Goal: Find contact information

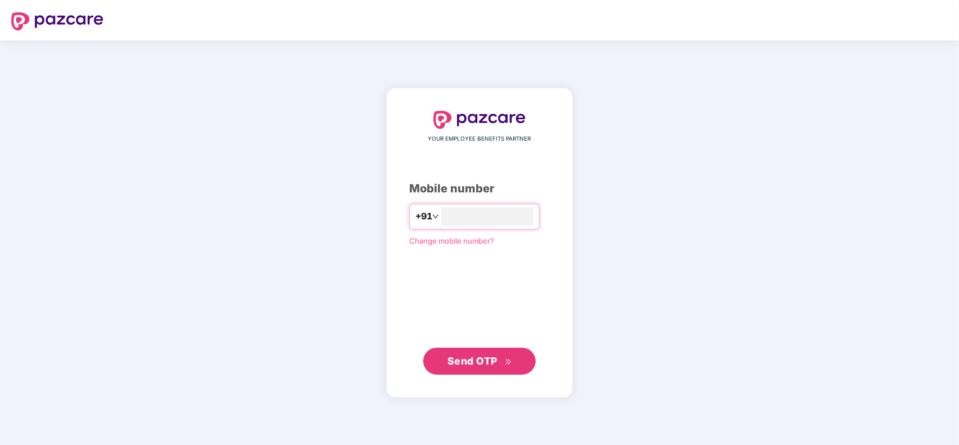
type input "**********"
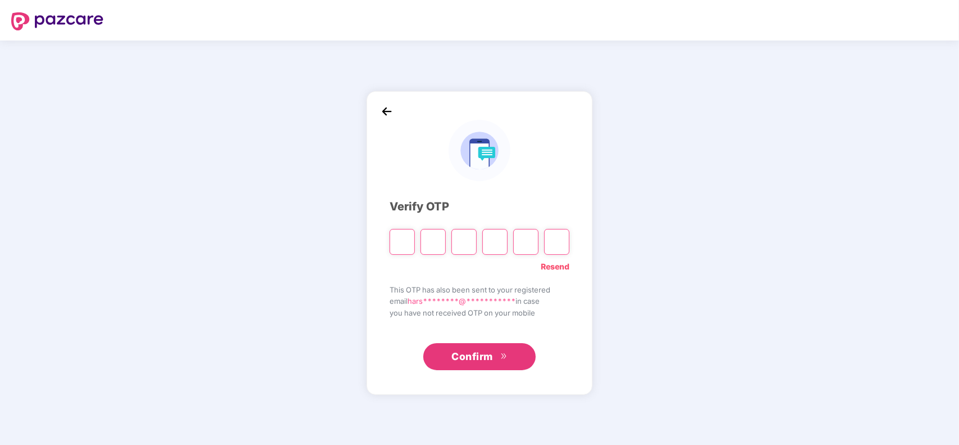
type input "*"
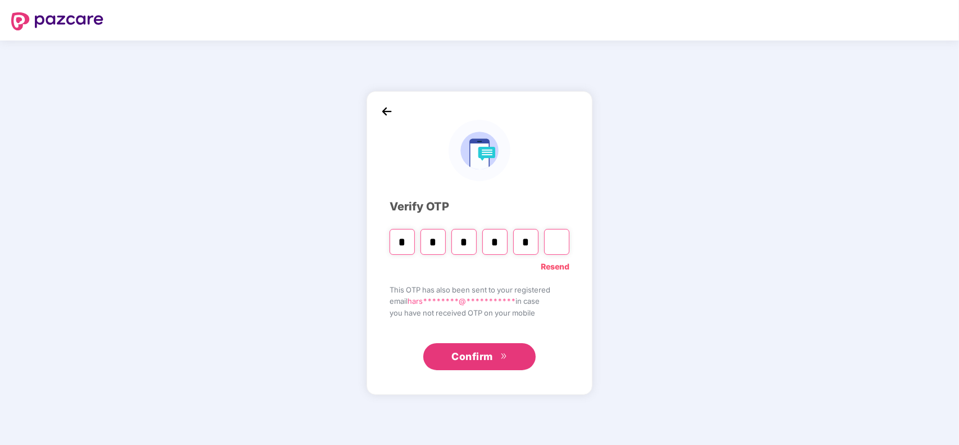
type input "*"
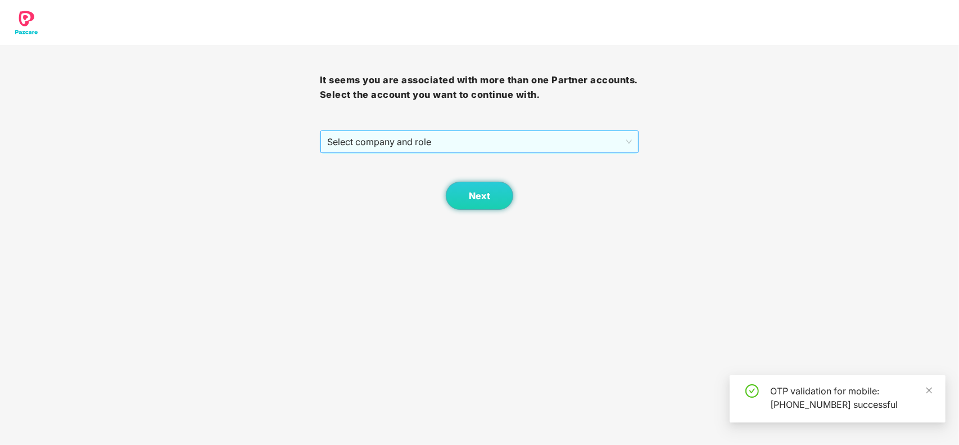
click at [420, 139] on span "Select company and role" at bounding box center [479, 141] width 305 height 21
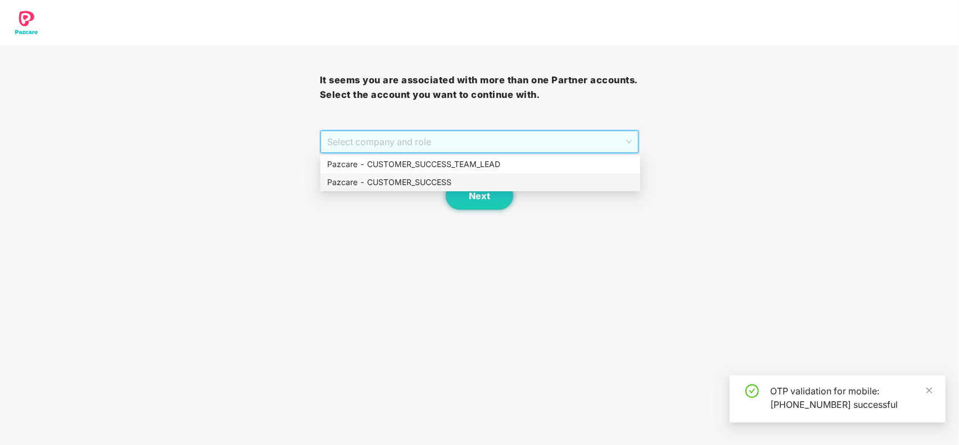
click at [394, 180] on div "Pazcare - CUSTOMER_SUCCESS" at bounding box center [480, 182] width 307 height 12
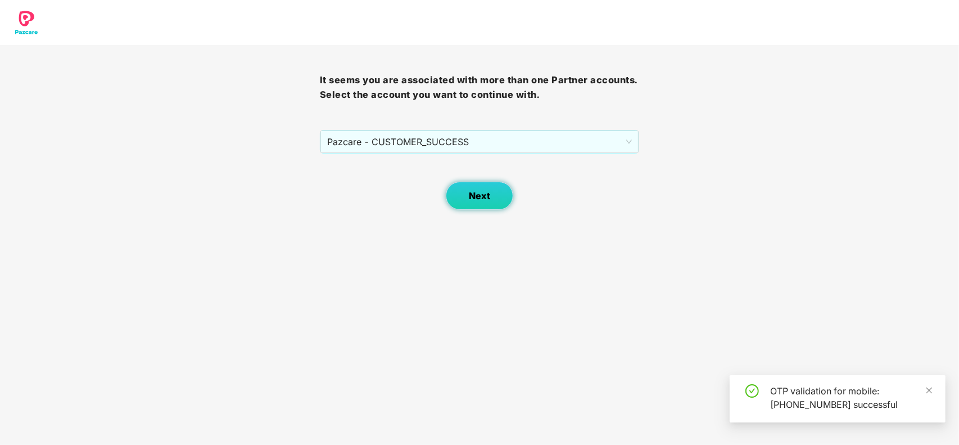
click at [478, 200] on span "Next" at bounding box center [479, 196] width 21 height 11
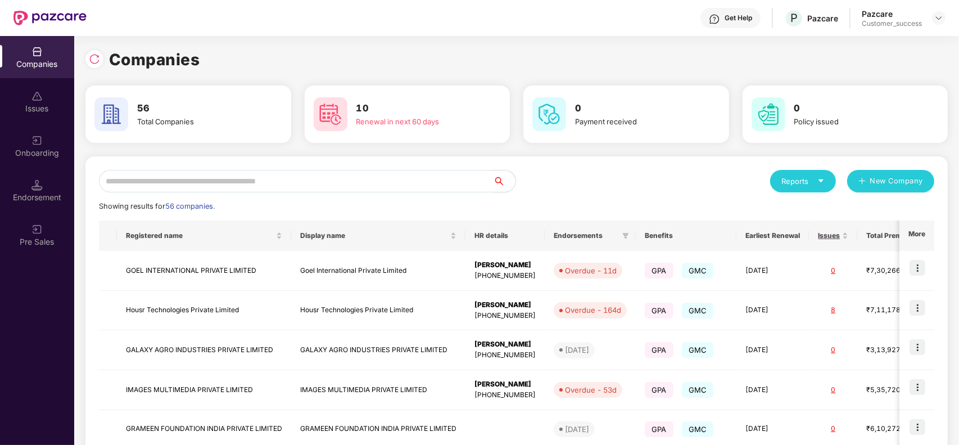
click at [718, 15] on img at bounding box center [714, 18] width 11 height 11
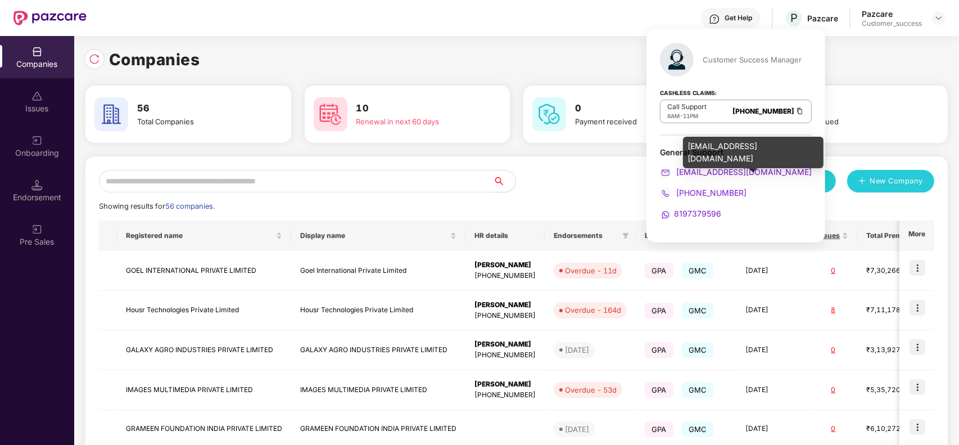
click at [725, 170] on span "[EMAIL_ADDRESS][DOMAIN_NAME]" at bounding box center [743, 172] width 138 height 10
drag, startPoint x: 768, startPoint y: 178, endPoint x: 678, endPoint y: 174, distance: 89.5
click at [678, 174] on div "[EMAIL_ADDRESS][DOMAIN_NAME]" at bounding box center [736, 172] width 152 height 12
copy span "[EMAIL_ADDRESS][DOMAIN_NAME]"
